Goal: Find specific page/section: Find specific page/section

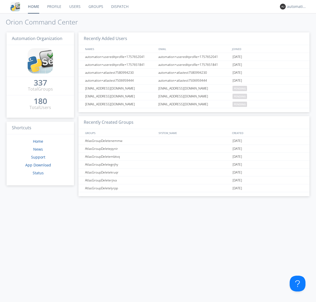
click at [119, 7] on link "Dispatch" at bounding box center [119, 6] width 25 height 13
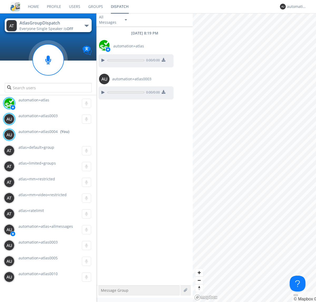
click at [86, 26] on div "button" at bounding box center [87, 26] width 4 height 2
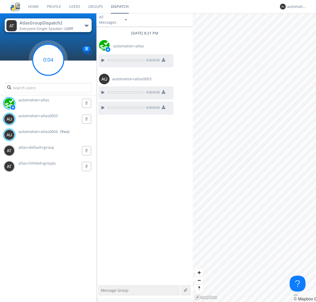
click at [48, 60] on g at bounding box center [48, 59] width 31 height 31
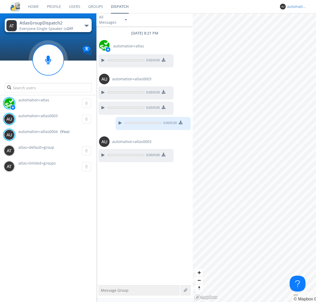
click at [296, 7] on div "automation+atlas0004" at bounding box center [297, 6] width 20 height 5
